Goal: Information Seeking & Learning: Learn about a topic

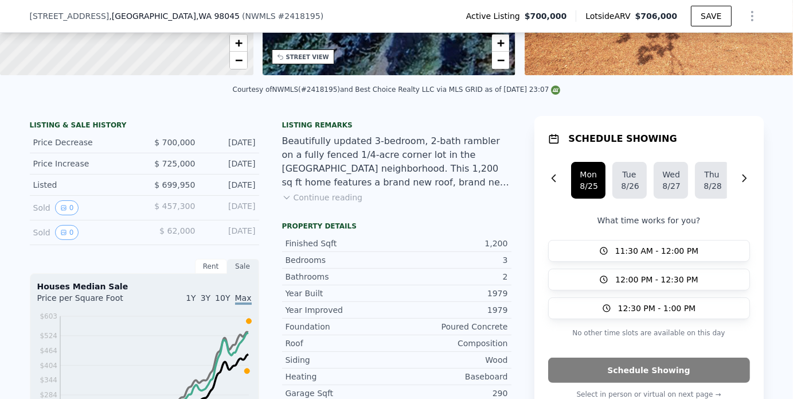
scroll to position [211, 0]
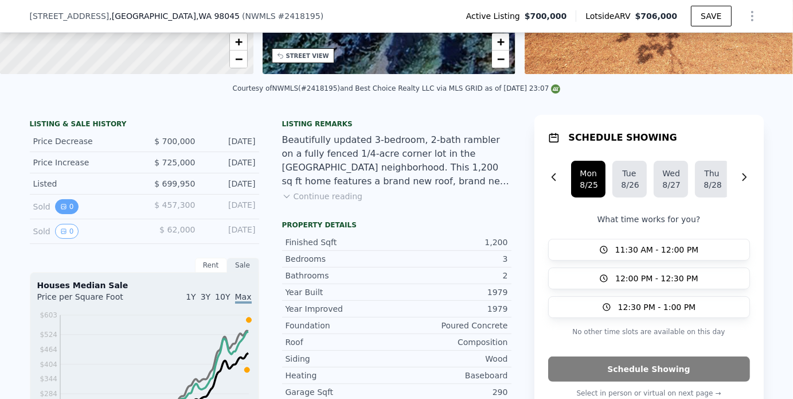
click at [62, 214] on button "0" at bounding box center [67, 206] width 24 height 15
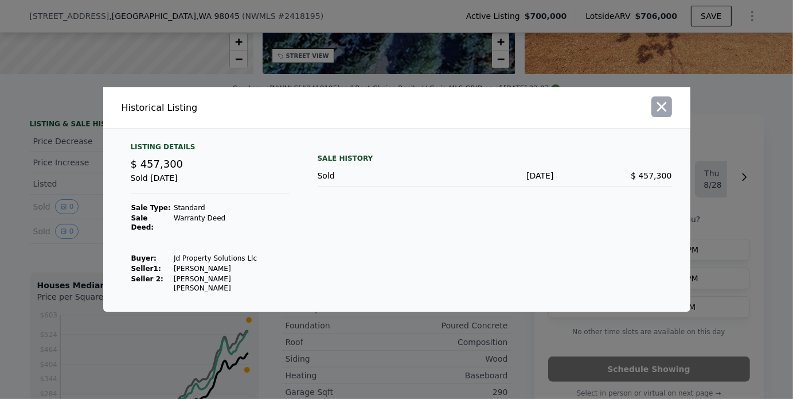
click at [662, 112] on icon "button" at bounding box center [662, 107] width 10 height 10
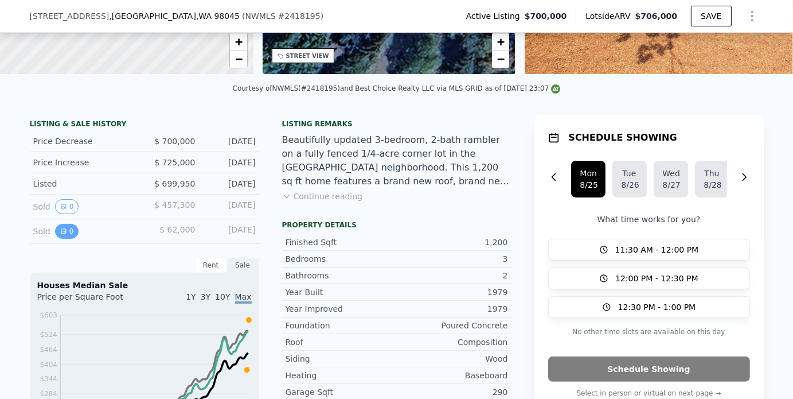
click at [60, 235] on icon "View historical data" at bounding box center [63, 231] width 7 height 7
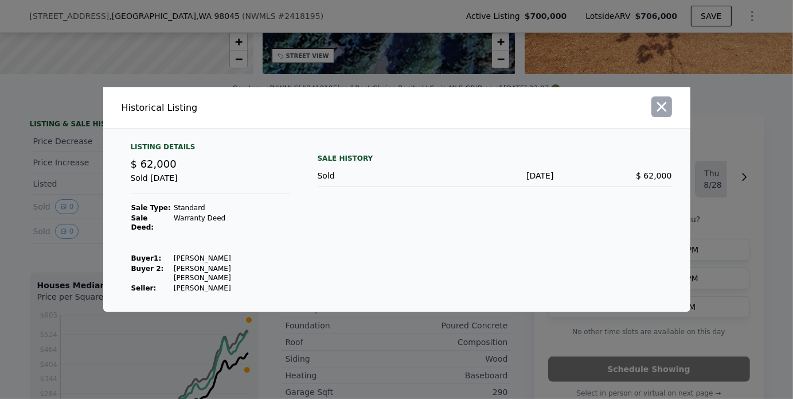
click at [668, 114] on icon "button" at bounding box center [662, 107] width 16 height 16
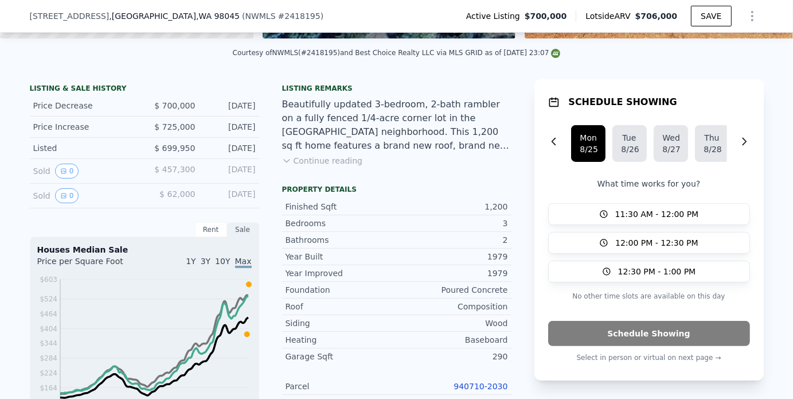
scroll to position [349, 0]
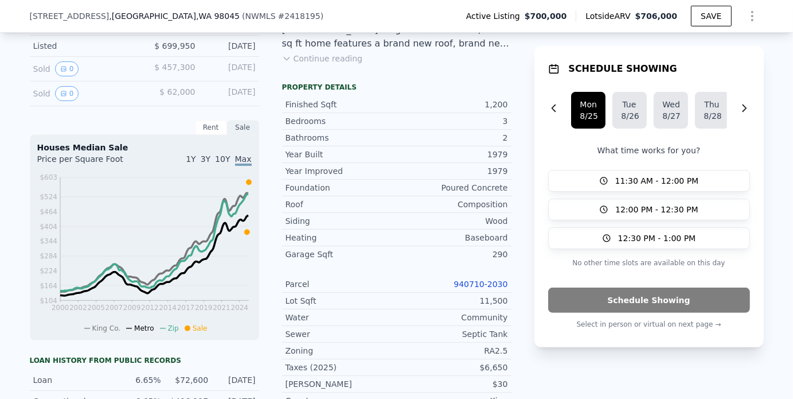
click at [196, 164] on span "1Y" at bounding box center [191, 158] width 10 height 9
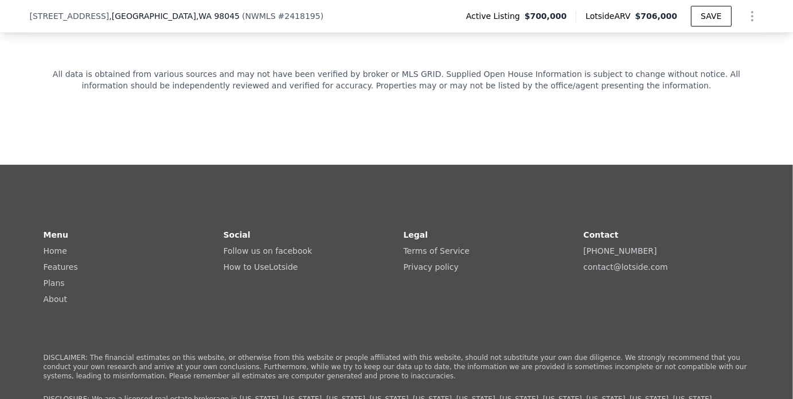
scroll to position [2814, 0]
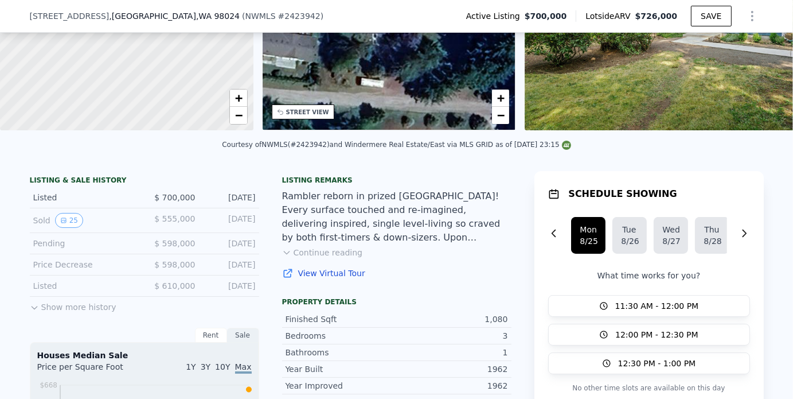
scroll to position [156, 0]
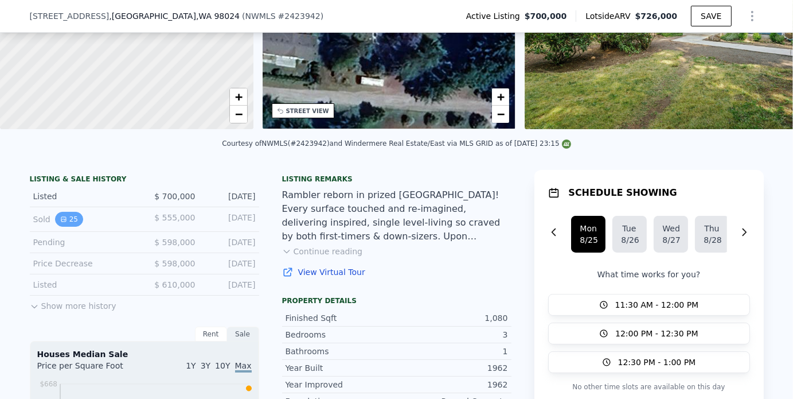
click at [61, 223] on icon "View historical data" at bounding box center [63, 219] width 7 height 7
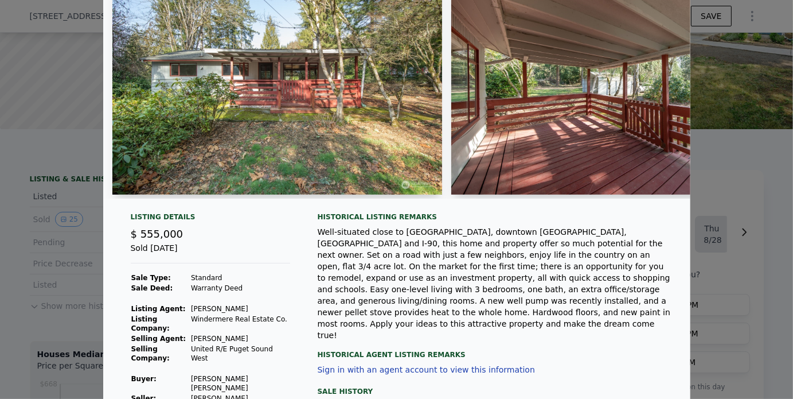
scroll to position [69, 0]
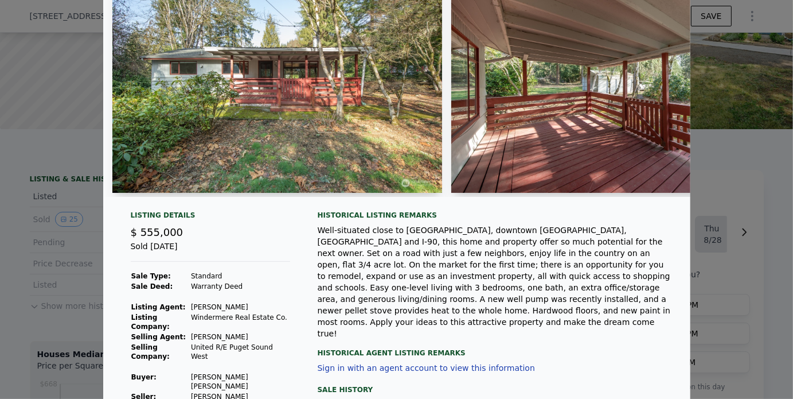
drag, startPoint x: 355, startPoint y: 190, endPoint x: 336, endPoint y: 247, distance: 60.1
click at [336, 247] on div "Well-situated close to [GEOGRAPHIC_DATA], downtown [GEOGRAPHIC_DATA], [GEOGRAPH…" at bounding box center [495, 281] width 355 height 115
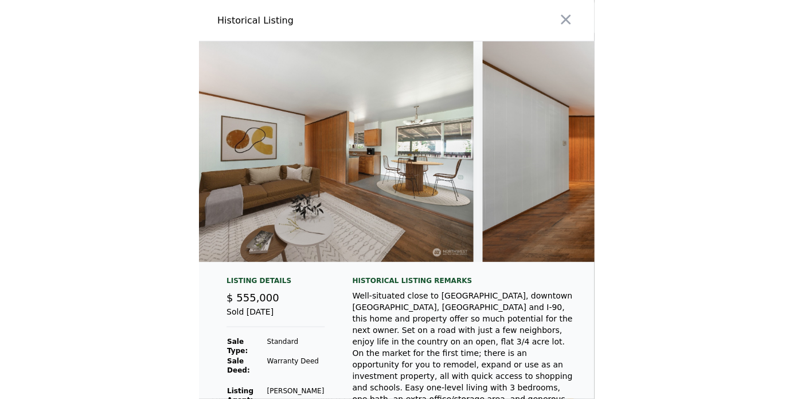
scroll to position [0, 1955]
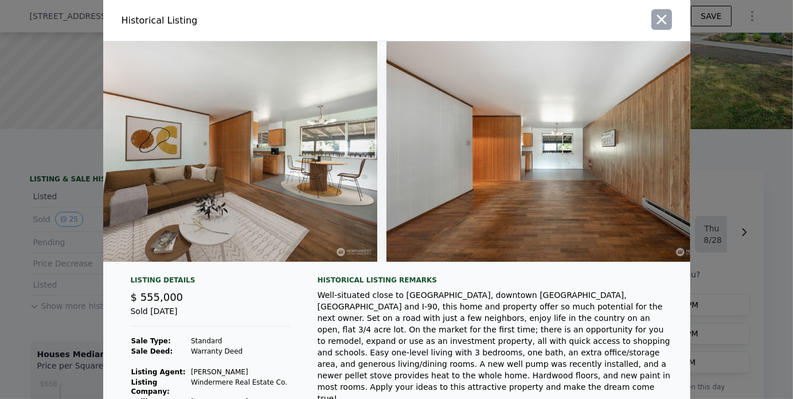
click at [654, 25] on icon "button" at bounding box center [662, 19] width 16 height 16
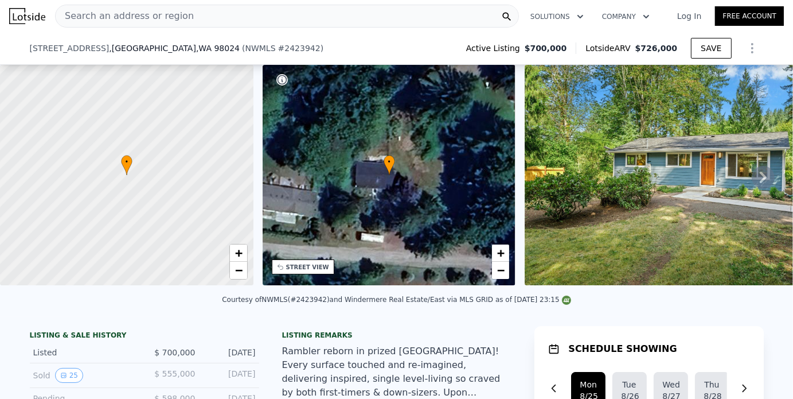
scroll to position [70, 0]
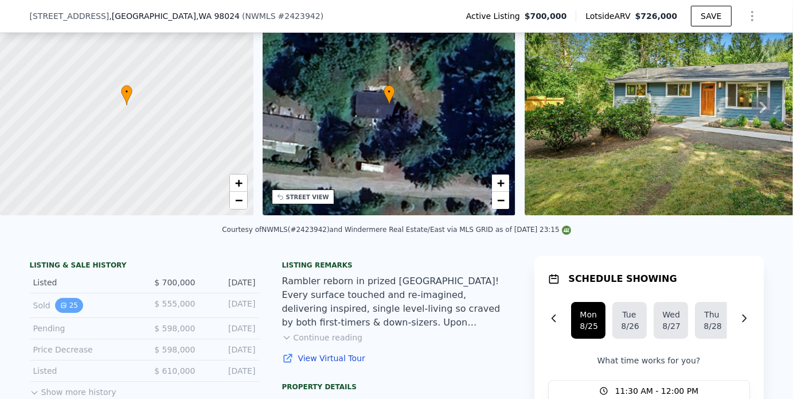
click at [63, 309] on button "25" at bounding box center [69, 305] width 28 height 15
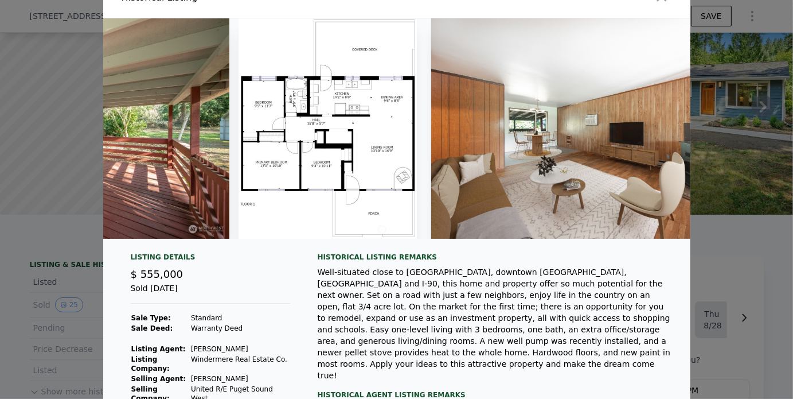
scroll to position [23, 0]
